Goal: Task Accomplishment & Management: Use online tool/utility

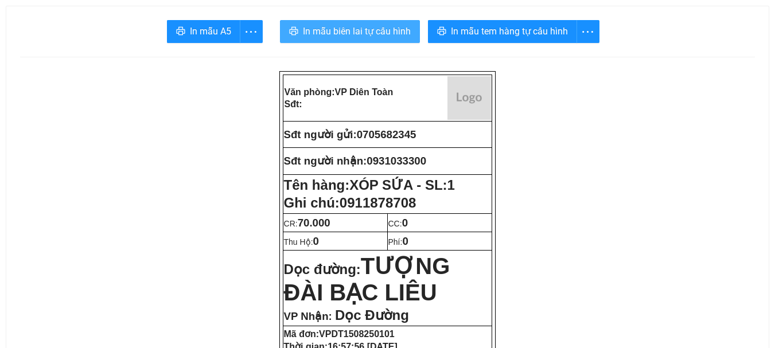
click at [369, 29] on span "In mẫu biên lai tự cấu hình" at bounding box center [357, 31] width 108 height 14
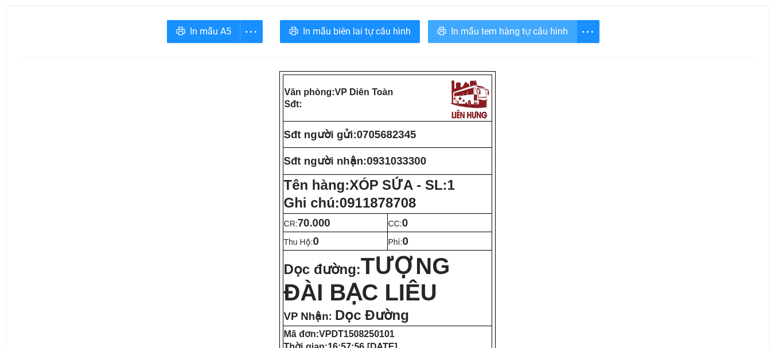
click at [475, 28] on span "In mẫu tem hàng tự cấu hình" at bounding box center [509, 31] width 117 height 14
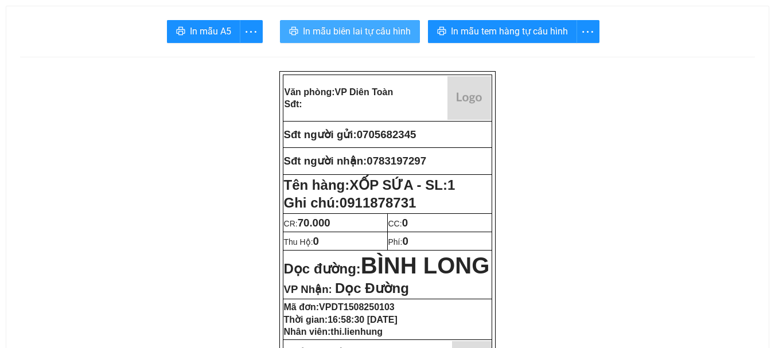
click at [387, 28] on span "In mẫu biên lai tự cấu hình" at bounding box center [357, 31] width 108 height 14
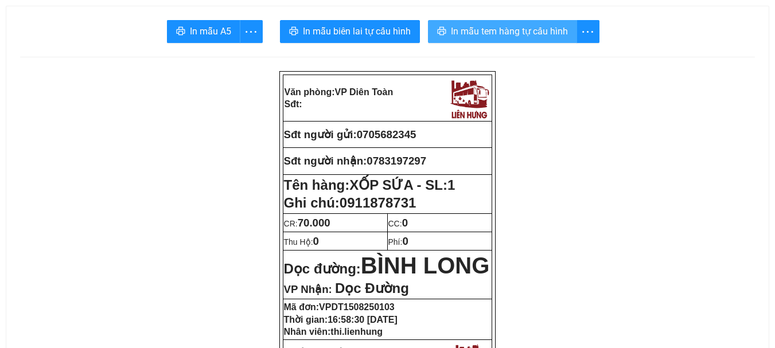
click at [484, 39] on button "In mẫu tem hàng tự cấu hình" at bounding box center [502, 31] width 149 height 23
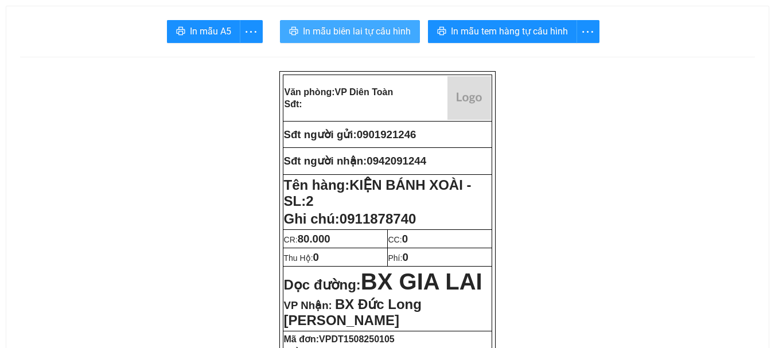
click at [355, 30] on span "In mẫu biên lai tự cấu hình" at bounding box center [357, 31] width 108 height 14
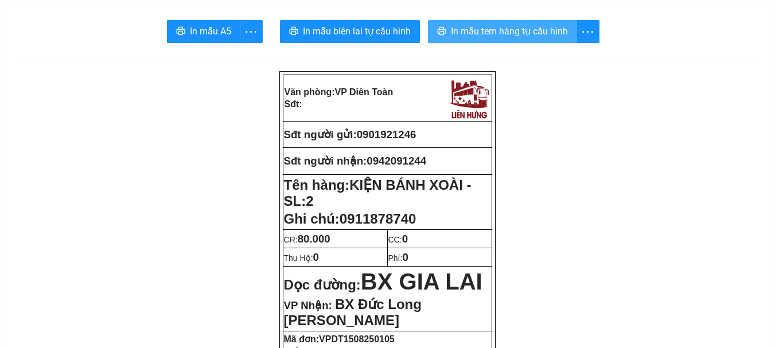
click at [445, 30] on icon "printer" at bounding box center [441, 31] width 9 height 8
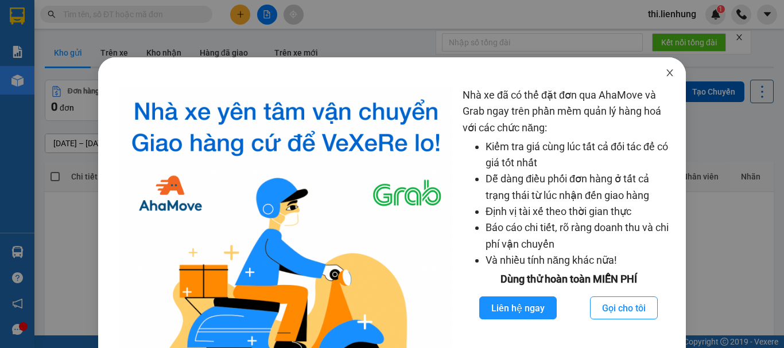
click at [667, 72] on icon "close" at bounding box center [670, 72] width 6 height 7
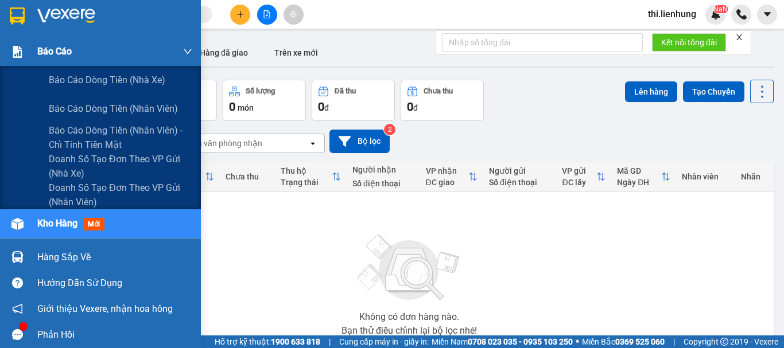
click at [24, 50] on div at bounding box center [17, 52] width 20 height 20
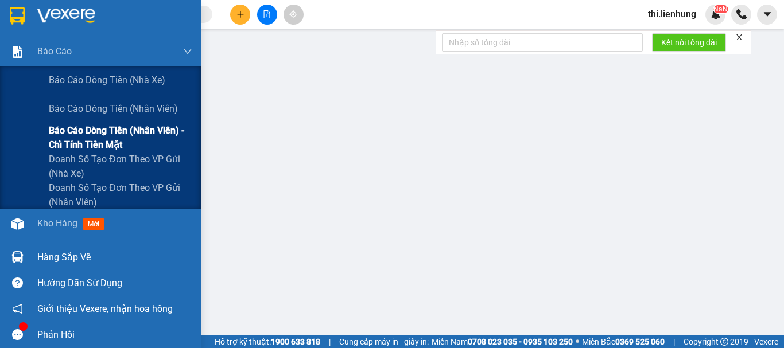
click at [65, 137] on span "Báo cáo dòng tiền (nhân viên) - chỉ tính tiền mặt" at bounding box center [120, 137] width 143 height 29
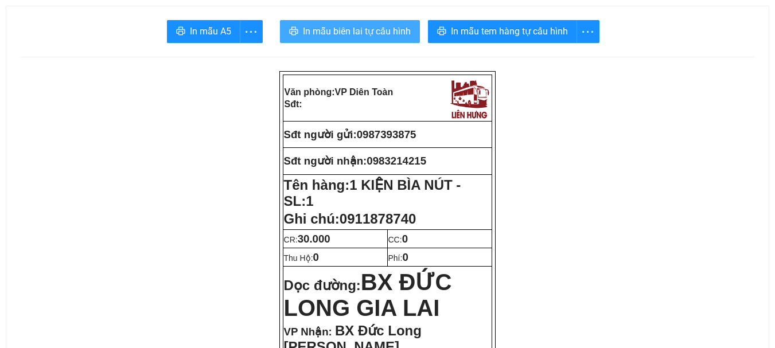
click at [359, 36] on span "In mẫu biên lai tự cấu hình" at bounding box center [357, 31] width 108 height 14
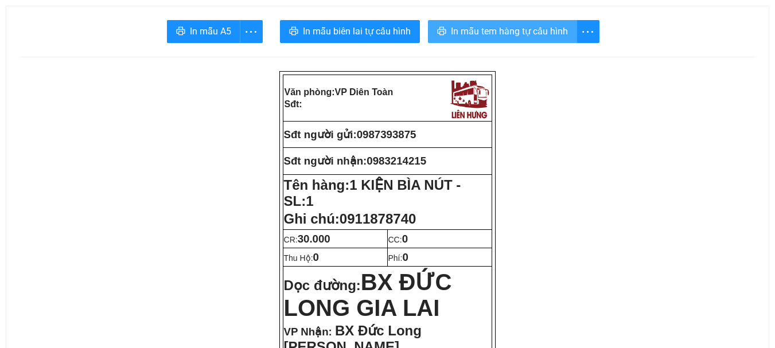
click at [481, 29] on span "In mẫu tem hàng tự cấu hình" at bounding box center [509, 31] width 117 height 14
